Goal: Find specific page/section: Find specific page/section

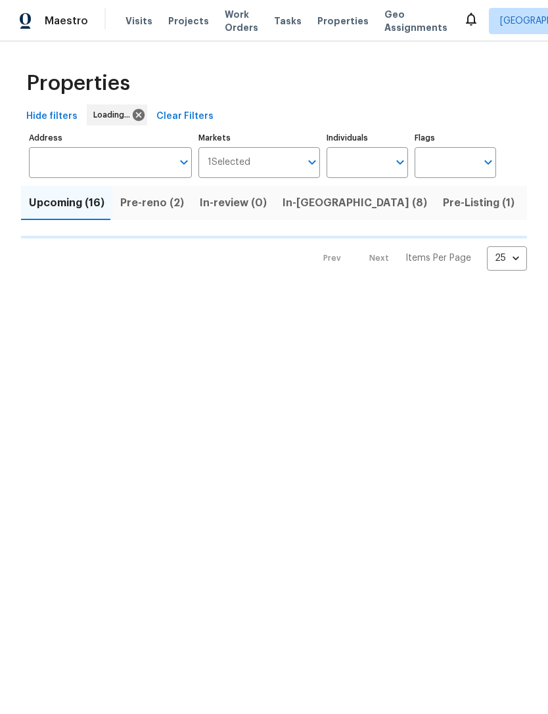
click at [62, 166] on input "Address" at bounding box center [100, 162] width 143 height 31
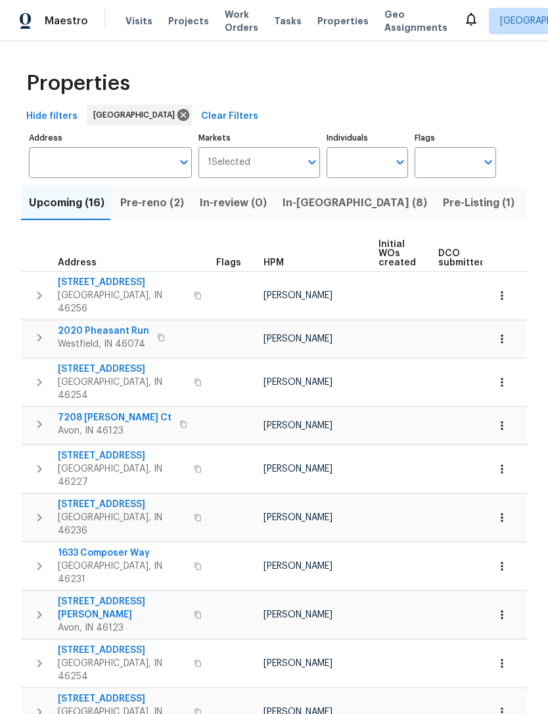
click at [62, 168] on input "Address" at bounding box center [100, 162] width 143 height 31
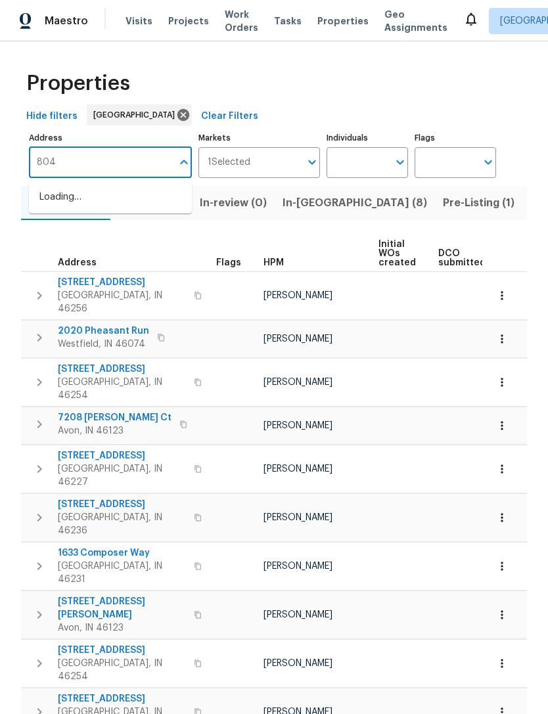
type input "8040"
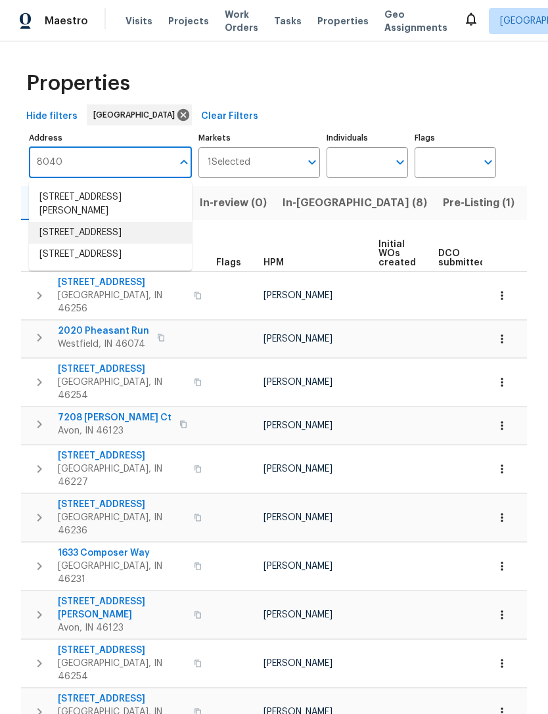
click at [59, 240] on li "[STREET_ADDRESS]" at bounding box center [110, 233] width 163 height 22
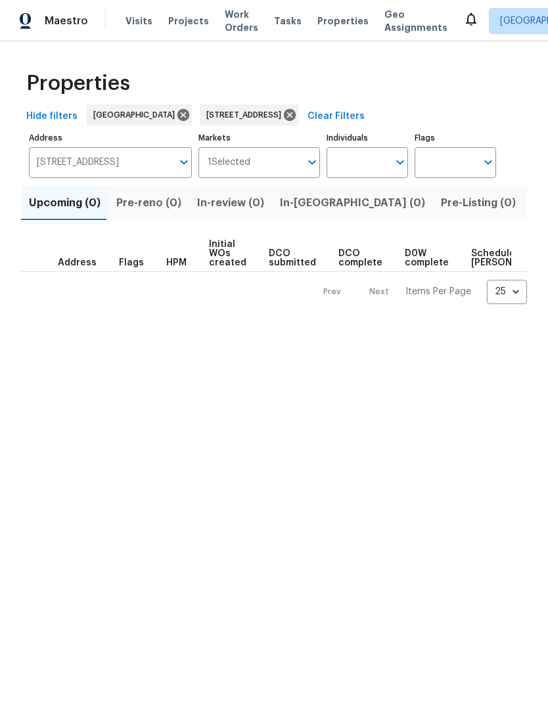
click at [532, 202] on span "Listed (1)" at bounding box center [555, 203] width 47 height 18
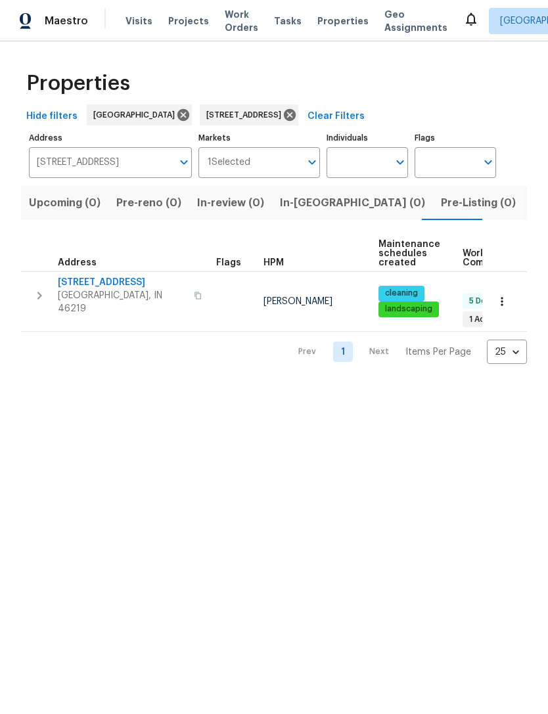
click at [74, 281] on span "[STREET_ADDRESS]" at bounding box center [122, 282] width 128 height 13
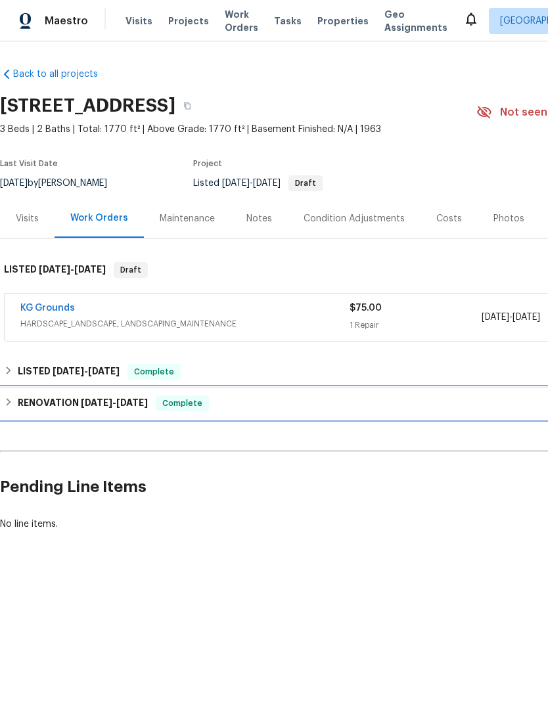
click at [45, 405] on h6 "RENOVATION [DATE] - [DATE]" at bounding box center [83, 404] width 130 height 16
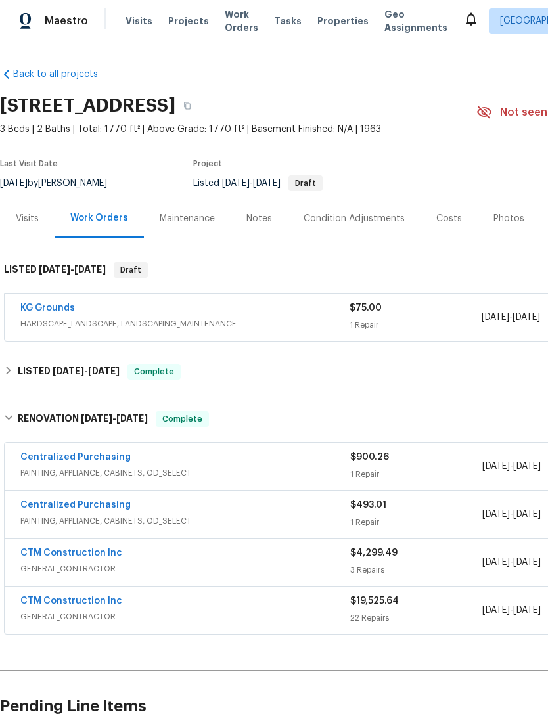
click at [48, 603] on link "CTM Construction Inc" at bounding box center [71, 601] width 102 height 9
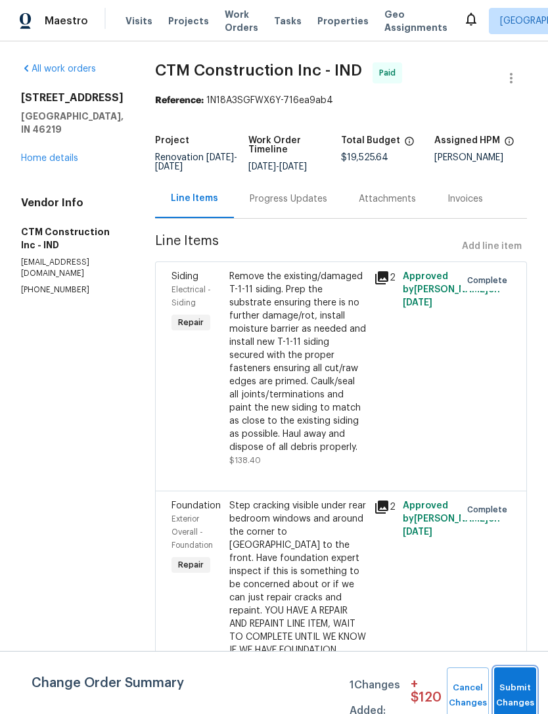
click at [517, 690] on button "Submit Changes" at bounding box center [515, 696] width 42 height 57
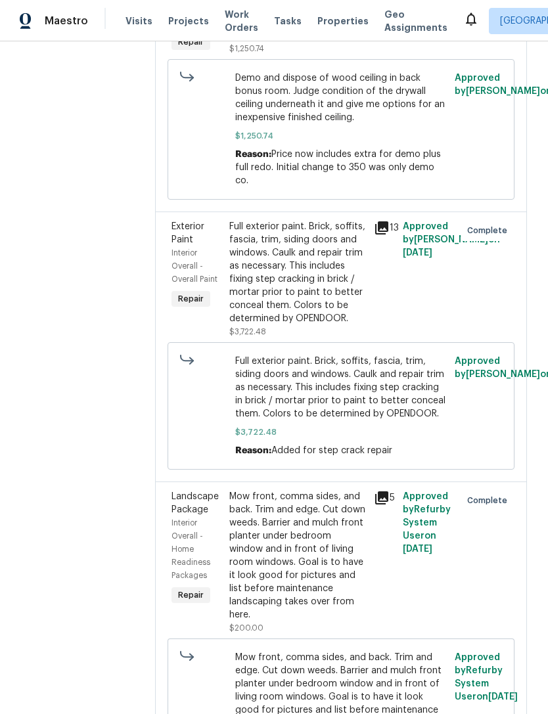
scroll to position [5013, 0]
